Goal: Task Accomplishment & Management: Manage account settings

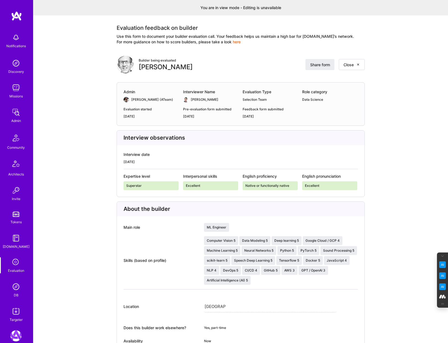
click at [13, 290] on img at bounding box center [15, 286] width 11 height 11
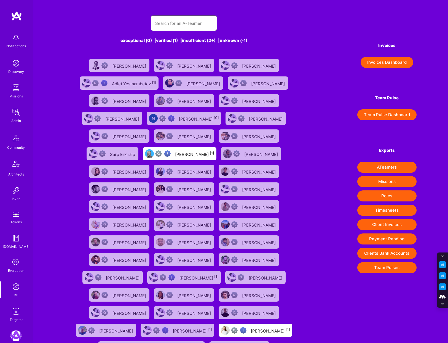
click at [168, 21] on input "text" at bounding box center [183, 23] width 57 height 14
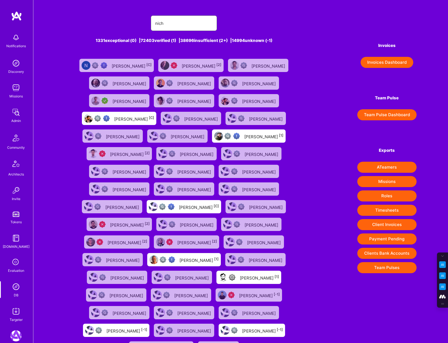
type input "[PERSON_NAME]"
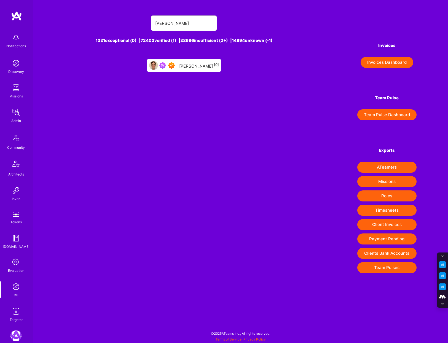
click at [197, 68] on div "[PERSON_NAME] [0]" at bounding box center [199, 65] width 40 height 7
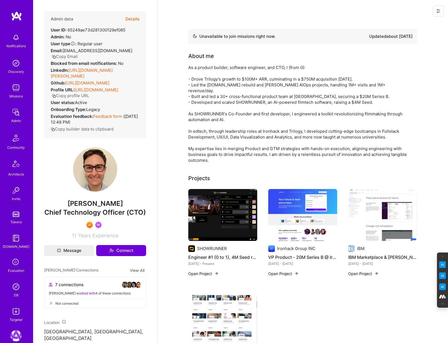
click at [438, 10] on icon at bounding box center [438, 11] width 4 height 4
click at [416, 20] on button "Login as [PERSON_NAME]" at bounding box center [415, 24] width 58 height 14
